Goal: Task Accomplishment & Management: Manage account settings

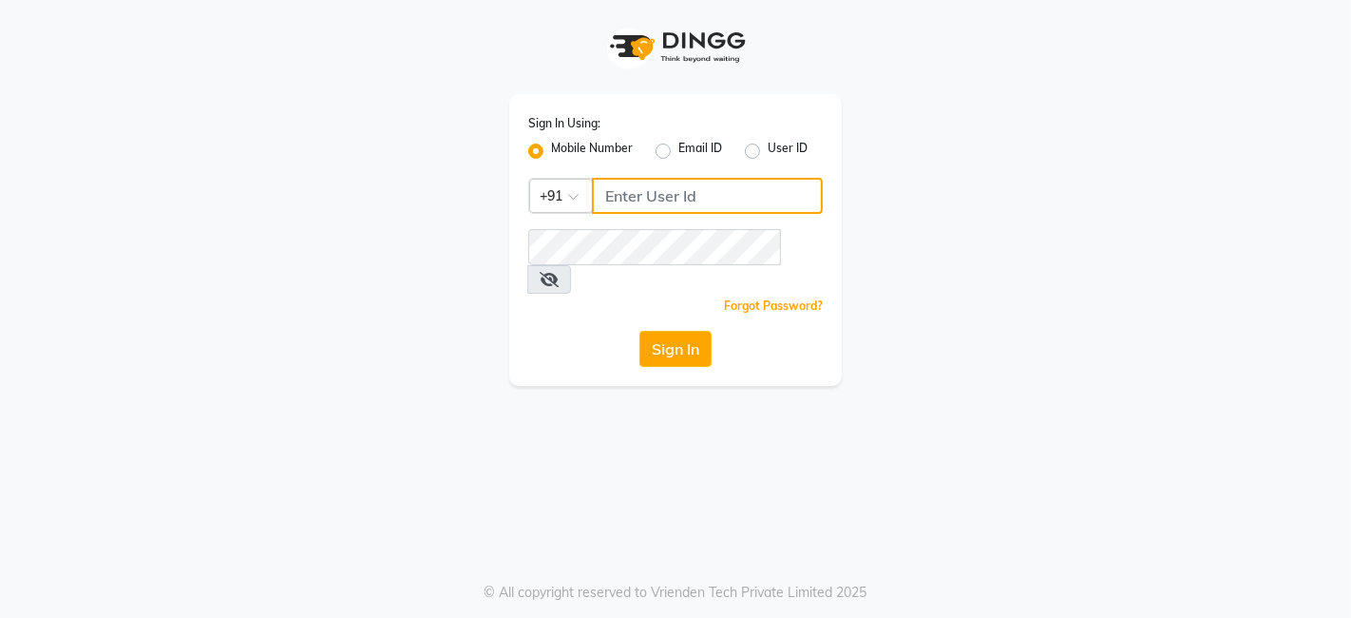
type input "9810445777"
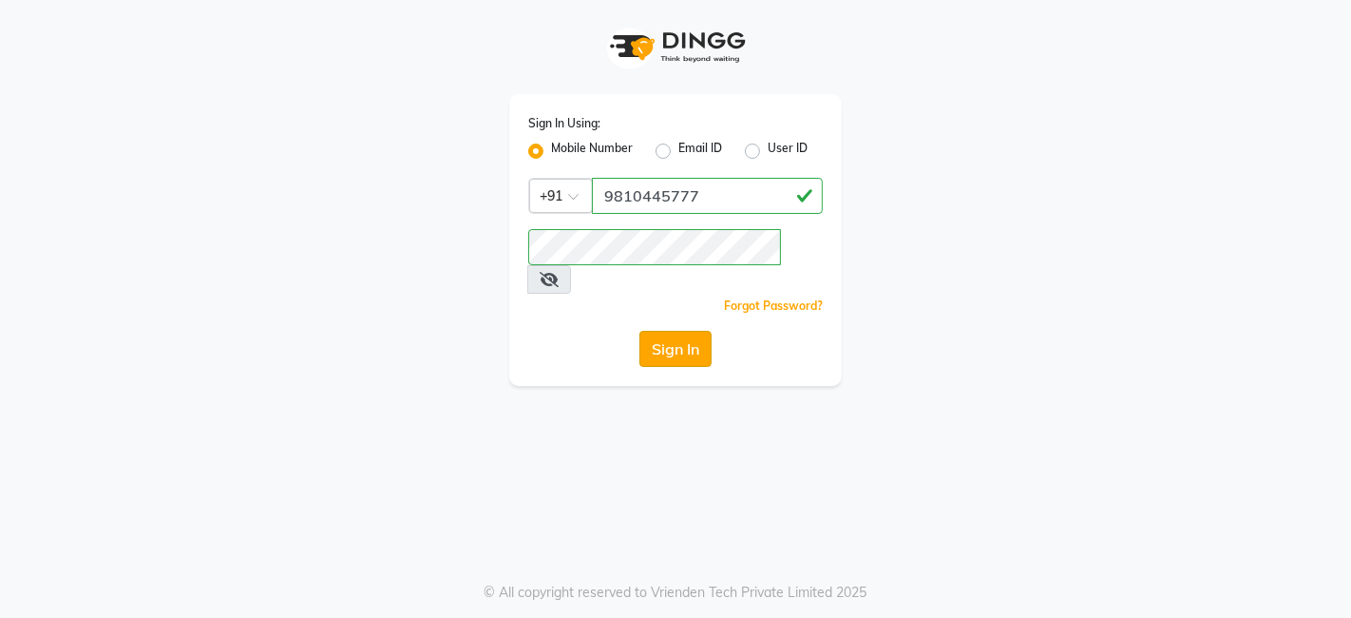
drag, startPoint x: 681, startPoint y: 295, endPoint x: 676, endPoint y: 314, distance: 19.6
click at [676, 314] on div "Sign In Using: Mobile Number Email ID User ID Country Code × [PHONE_NUMBER] Rem…" at bounding box center [675, 240] width 333 height 292
click at [676, 331] on button "Sign In" at bounding box center [675, 349] width 72 height 36
